Goal: Obtain resource: Download file/media

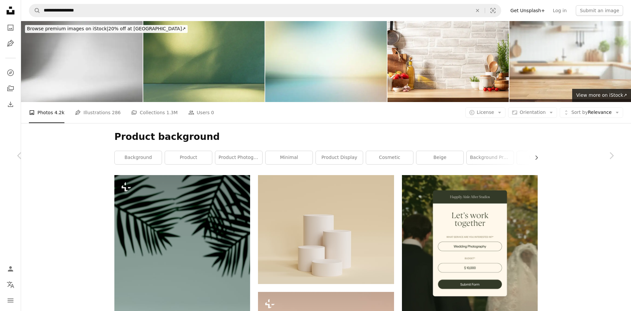
scroll to position [24374, 0]
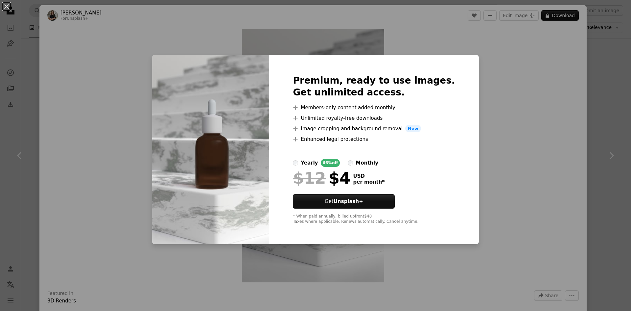
click at [479, 70] on div "An X shape Premium, ready to use images. Get unlimited access. A plus sign Memb…" at bounding box center [315, 155] width 631 height 311
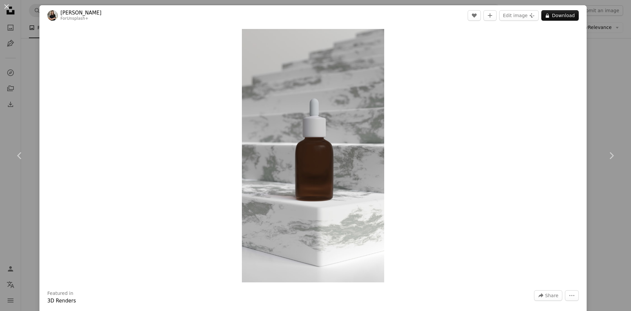
click at [602, 86] on div "An X shape Chevron left Chevron right [PERSON_NAME] For Unsplash+ A heart A plu…" at bounding box center [315, 155] width 631 height 311
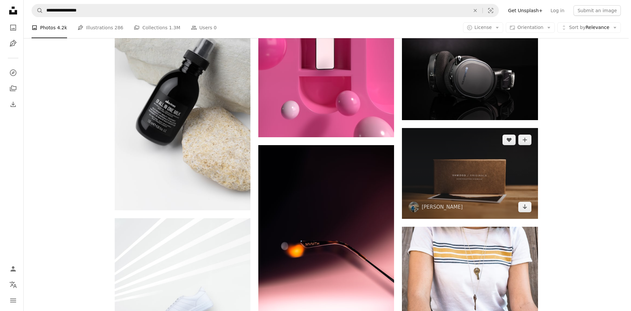
scroll to position [27662, 0]
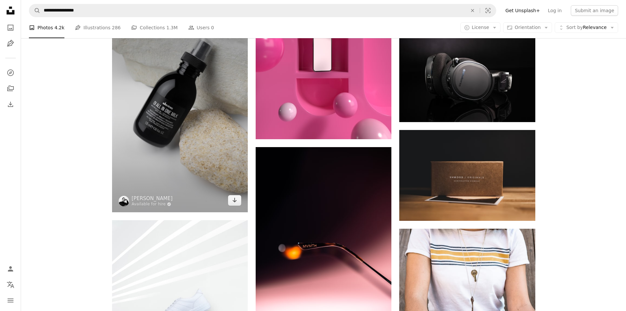
click at [176, 116] on img at bounding box center [180, 110] width 136 height 204
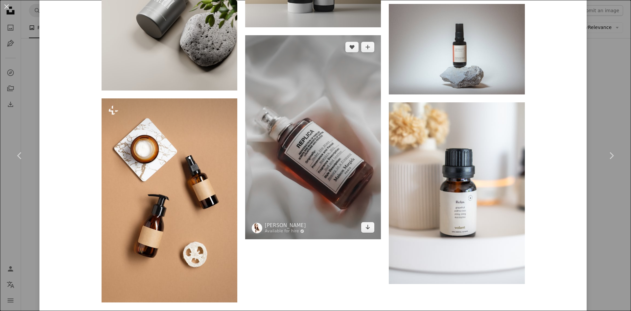
scroll to position [3639, 0]
